Goal: Task Accomplishment & Management: Use online tool/utility

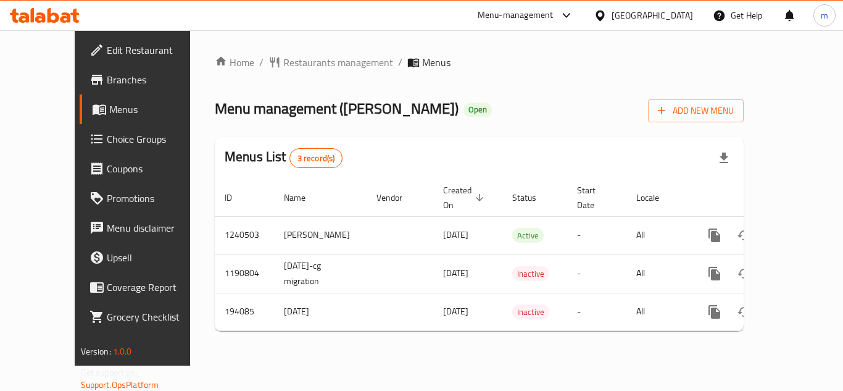
click at [107, 138] on span "Choice Groups" at bounding box center [156, 139] width 99 height 15
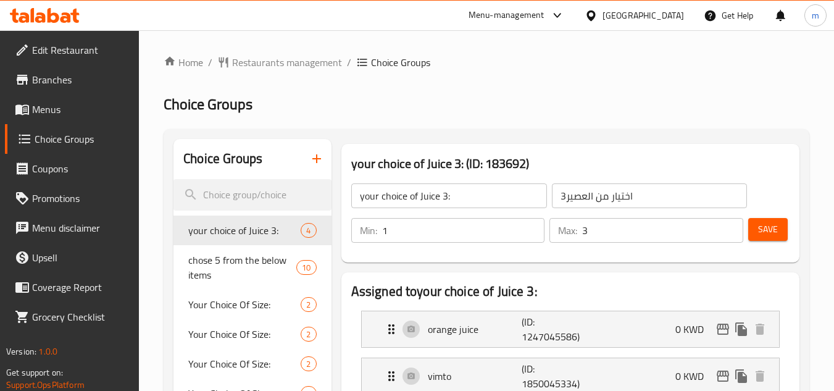
scroll to position [62, 0]
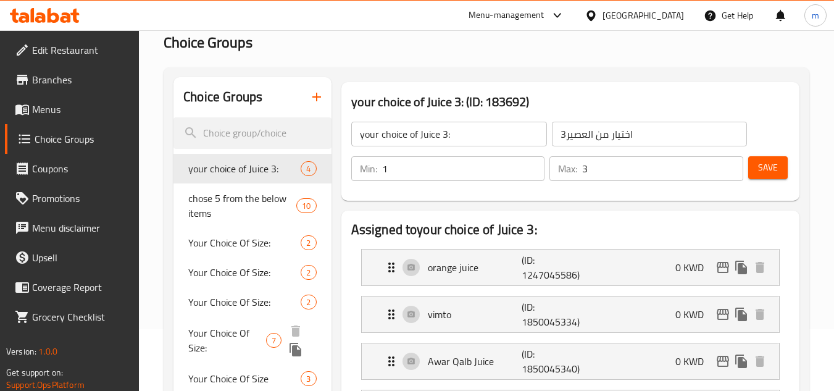
drag, startPoint x: 218, startPoint y: 335, endPoint x: 414, endPoint y: 203, distance: 236.7
click at [218, 335] on span "Your Choice Of Size:" at bounding box center [227, 340] width 78 height 30
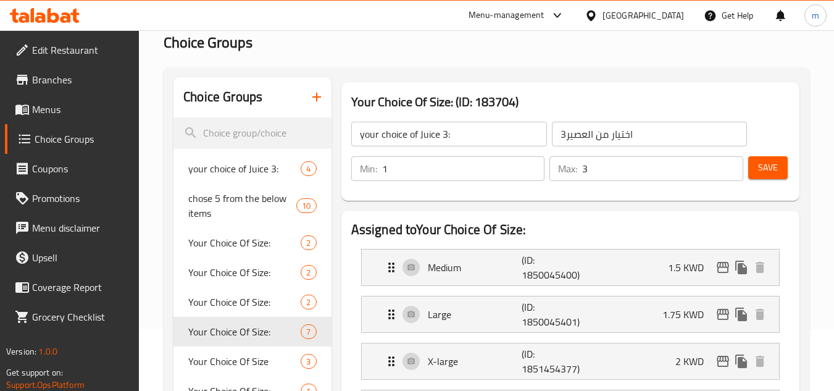
type input "Your Choice Of Size:"
type input "إختيارك من الحجم:"
type input "0"
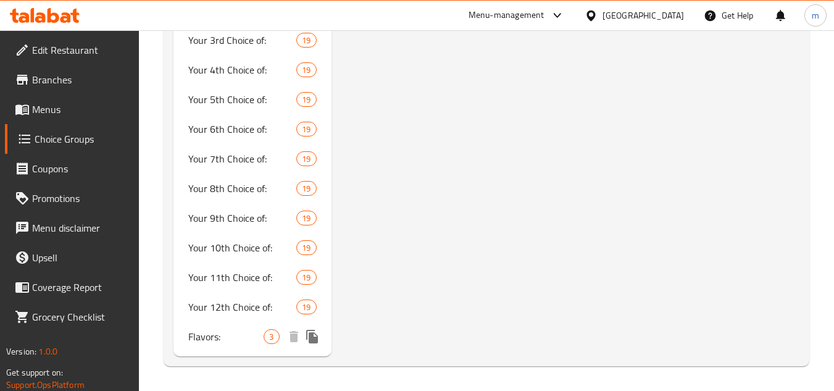
scroll to position [1257, 0]
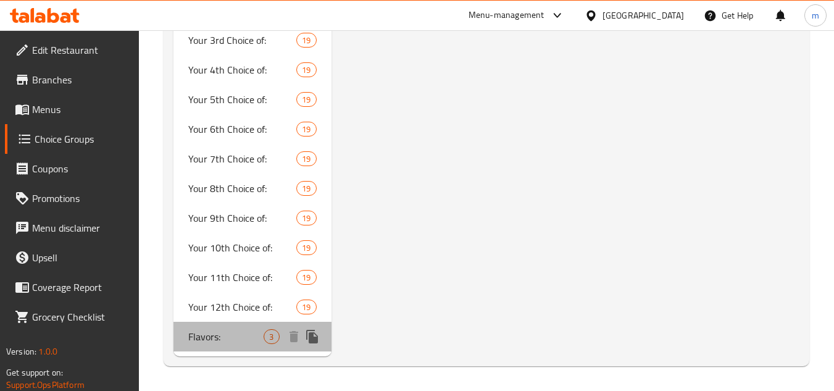
click at [208, 341] on span "Flavors:" at bounding box center [225, 336] width 75 height 15
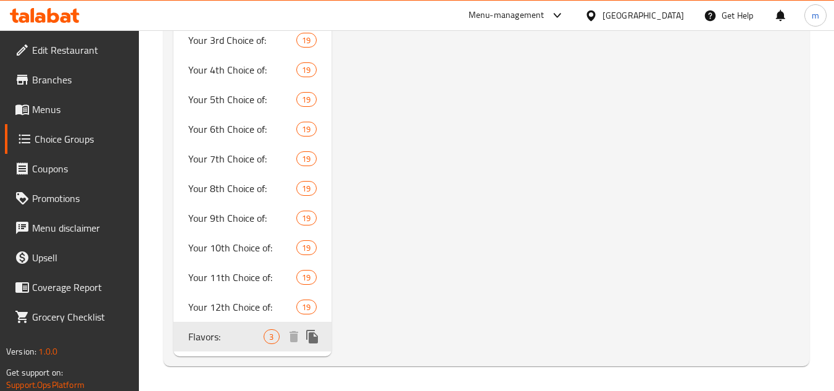
type input "Flavors:"
type input "النكهات:"
type input "1"
